Goal: Use online tool/utility

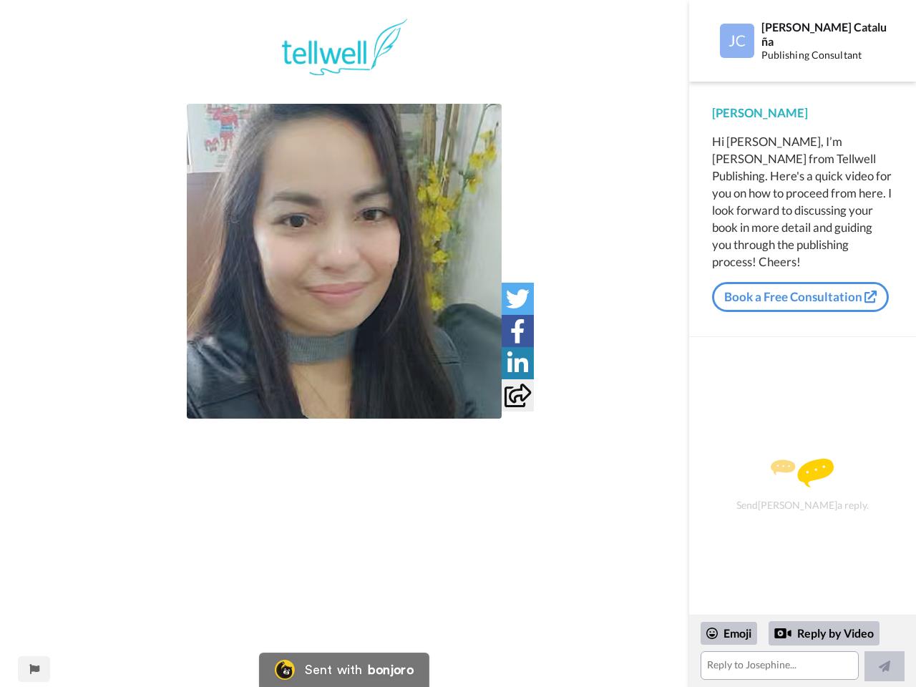
click at [344, 261] on img at bounding box center [344, 261] width 315 height 315
click at [518, 298] on icon at bounding box center [518, 299] width 24 height 24
click at [518, 331] on icon at bounding box center [517, 331] width 15 height 24
click at [518, 363] on icon at bounding box center [518, 363] width 21 height 24
click at [518, 395] on icon at bounding box center [518, 396] width 26 height 24
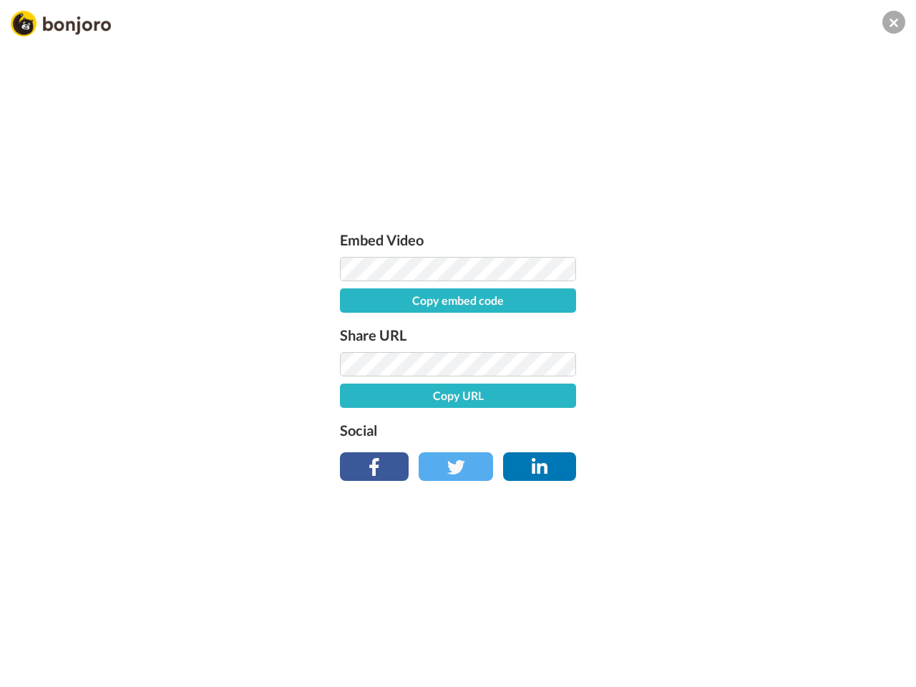
click at [34, 669] on div "Embed Video Copy embed code Share URL Copy URL Social" at bounding box center [458, 420] width 916 height 687
click at [802, 651] on div "Embed Video Copy embed code Share URL Copy URL Social" at bounding box center [458, 420] width 916 height 687
click at [729, 633] on div "Embed Video Copy embed code Share URL Copy URL Social" at bounding box center [458, 420] width 916 height 687
click at [825, 633] on div "Embed Video Copy embed code Share URL Copy URL Social" at bounding box center [458, 420] width 916 height 687
click at [885, 666] on div "Embed Video Copy embed code Share URL Copy URL Social" at bounding box center [458, 420] width 916 height 687
